Goal: Information Seeking & Learning: Check status

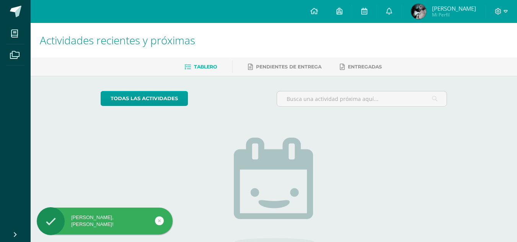
click at [416, 14] on img at bounding box center [418, 11] width 15 height 15
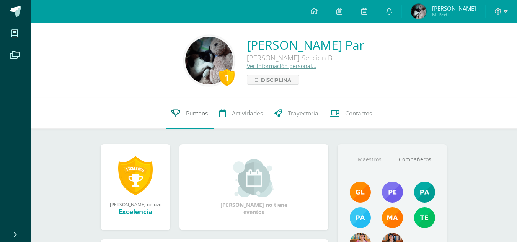
click at [192, 107] on link "Punteos" at bounding box center [190, 113] width 48 height 31
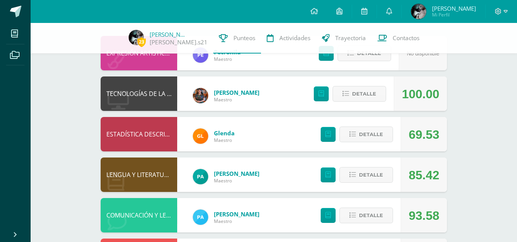
scroll to position [82, 0]
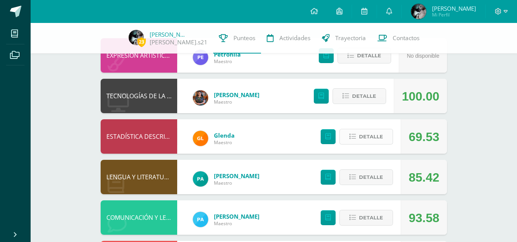
click at [377, 140] on span "Detalle" at bounding box center [371, 137] width 24 height 14
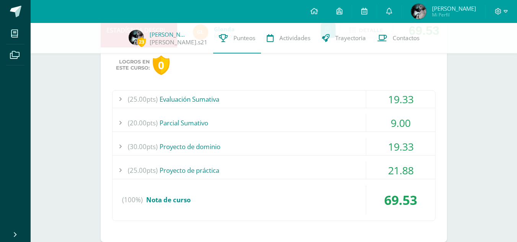
scroll to position [189, 0]
click at [302, 116] on div "(20.00pts) Parcial Sumativo" at bounding box center [273, 122] width 322 height 17
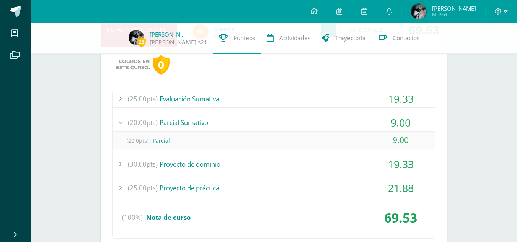
click at [286, 97] on div "(25.00pts) Evaluación Sumativa" at bounding box center [273, 98] width 322 height 17
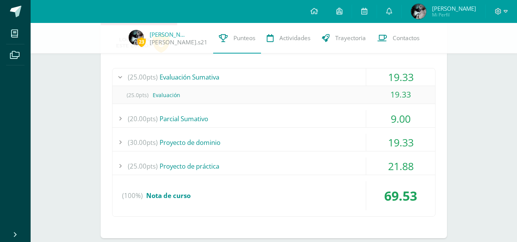
scroll to position [211, 0]
click at [227, 140] on div "(30.00pts) Proyecto de dominio" at bounding box center [273, 142] width 322 height 17
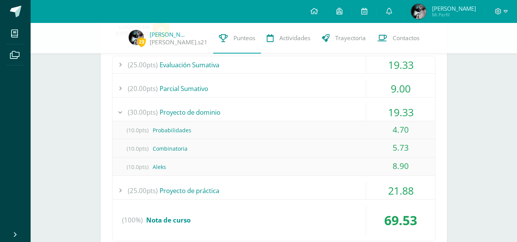
scroll to position [224, 0]
click at [254, 187] on div "(25.00pts) Proyecto de práctica" at bounding box center [273, 189] width 322 height 17
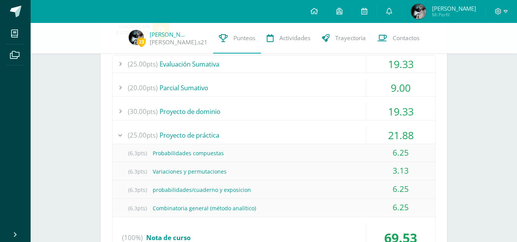
scroll to position [0, 0]
